Goal: Communication & Community: Answer question/provide support

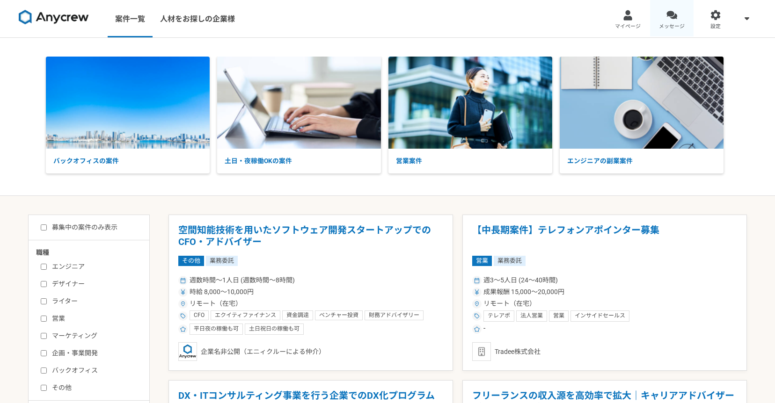
click at [676, 18] on div at bounding box center [672, 15] width 11 height 11
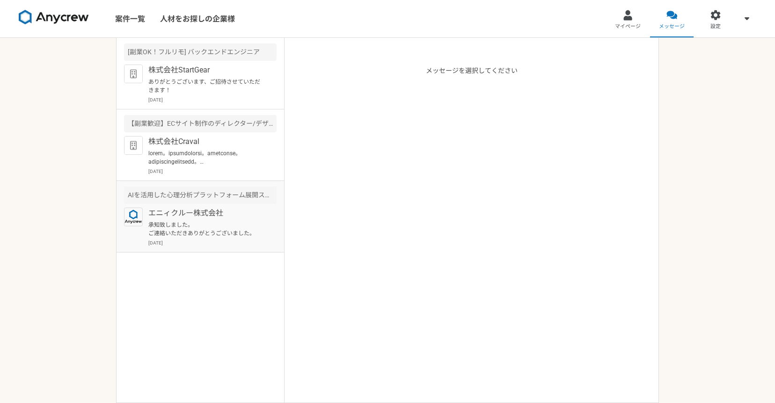
click at [241, 240] on p "[DATE]" at bounding box center [212, 243] width 128 height 7
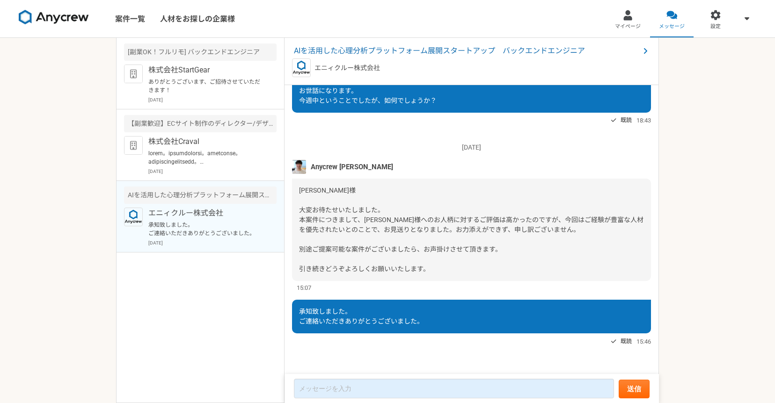
scroll to position [1854, 0]
click at [200, 169] on p "[DATE]" at bounding box center [212, 171] width 128 height 7
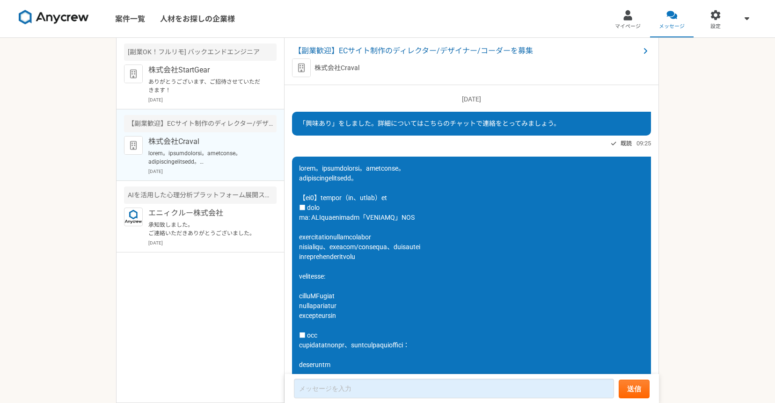
scroll to position [348, 0]
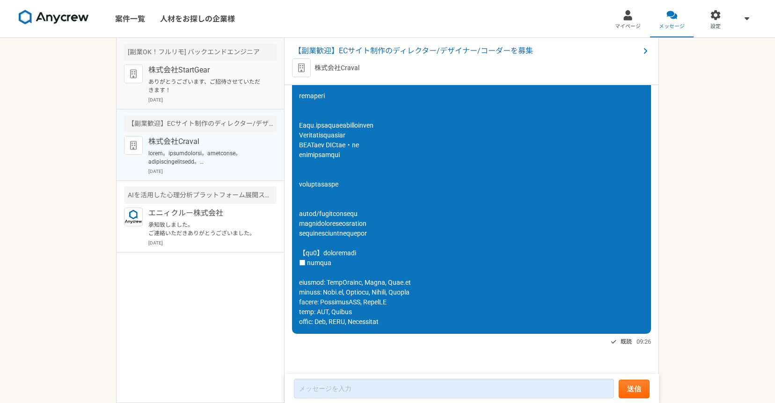
click at [210, 91] on p "ありがとうございます、ご招待させていただきます！" at bounding box center [206, 86] width 116 height 17
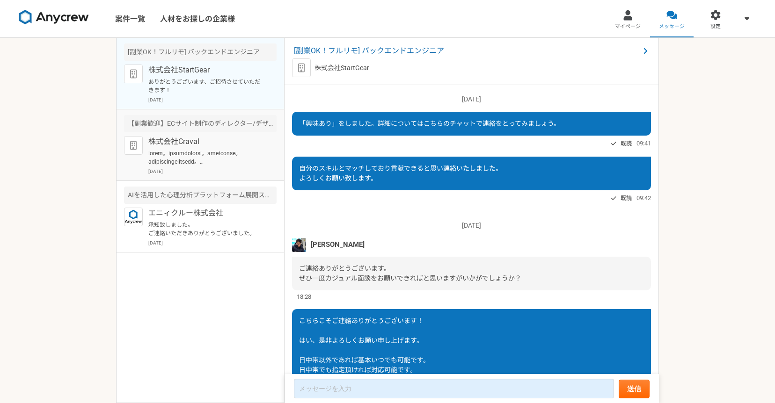
click at [191, 157] on p at bounding box center [206, 157] width 116 height 17
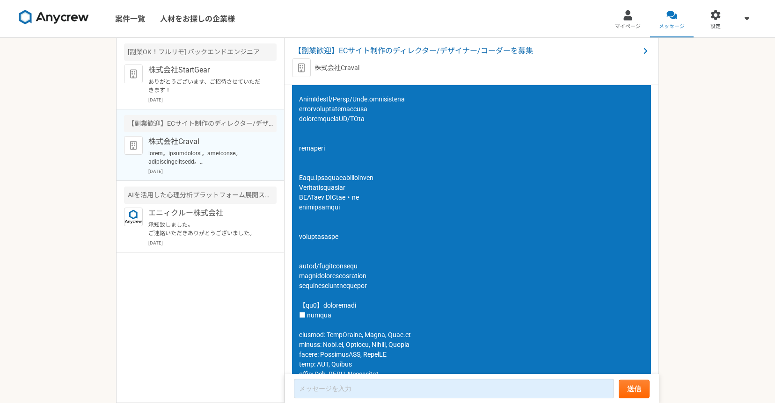
scroll to position [348, 0]
